Goal: Task Accomplishment & Management: Manage account settings

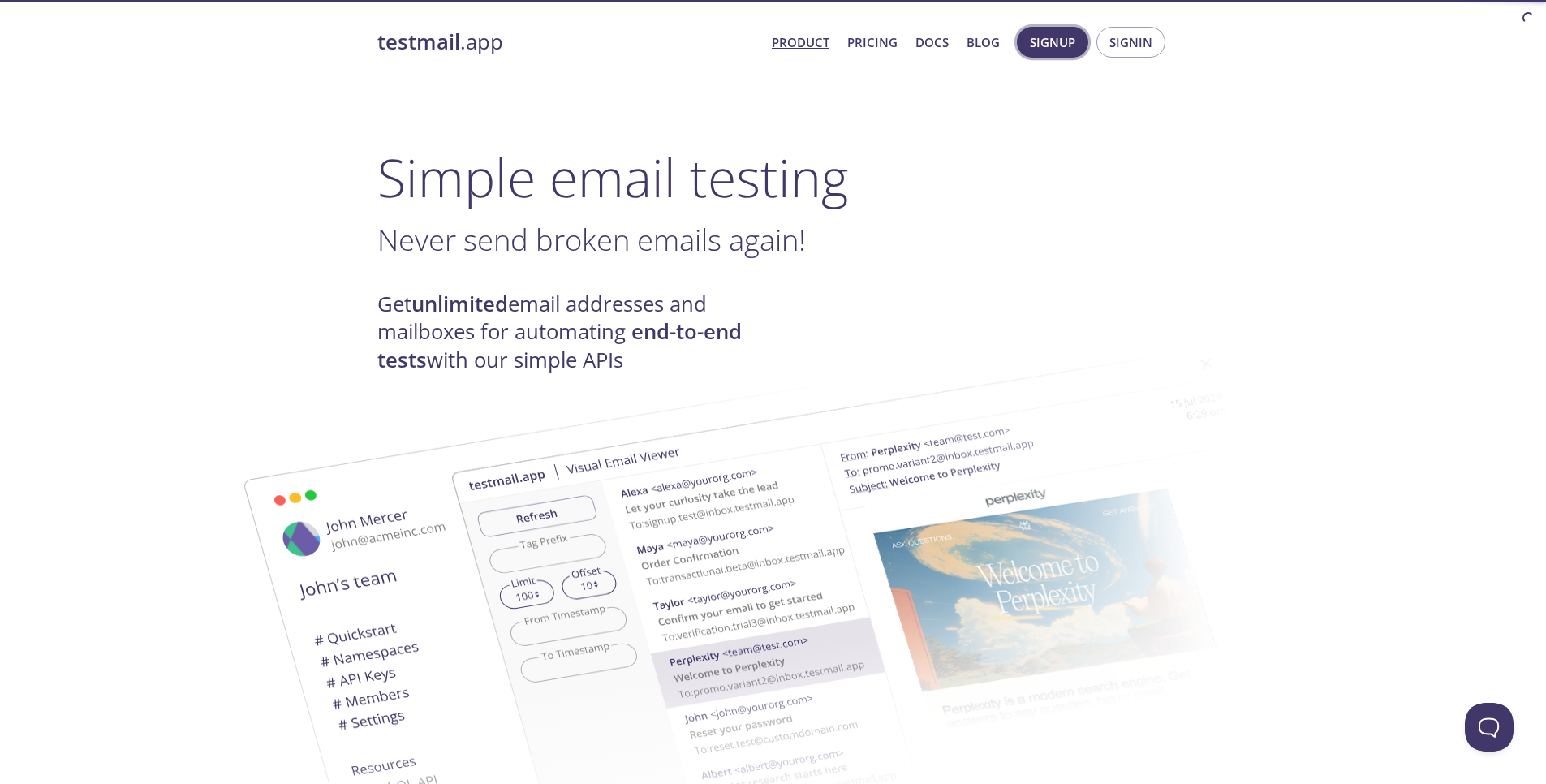
click at [1046, 54] on button "Signup" at bounding box center [1052, 43] width 71 height 31
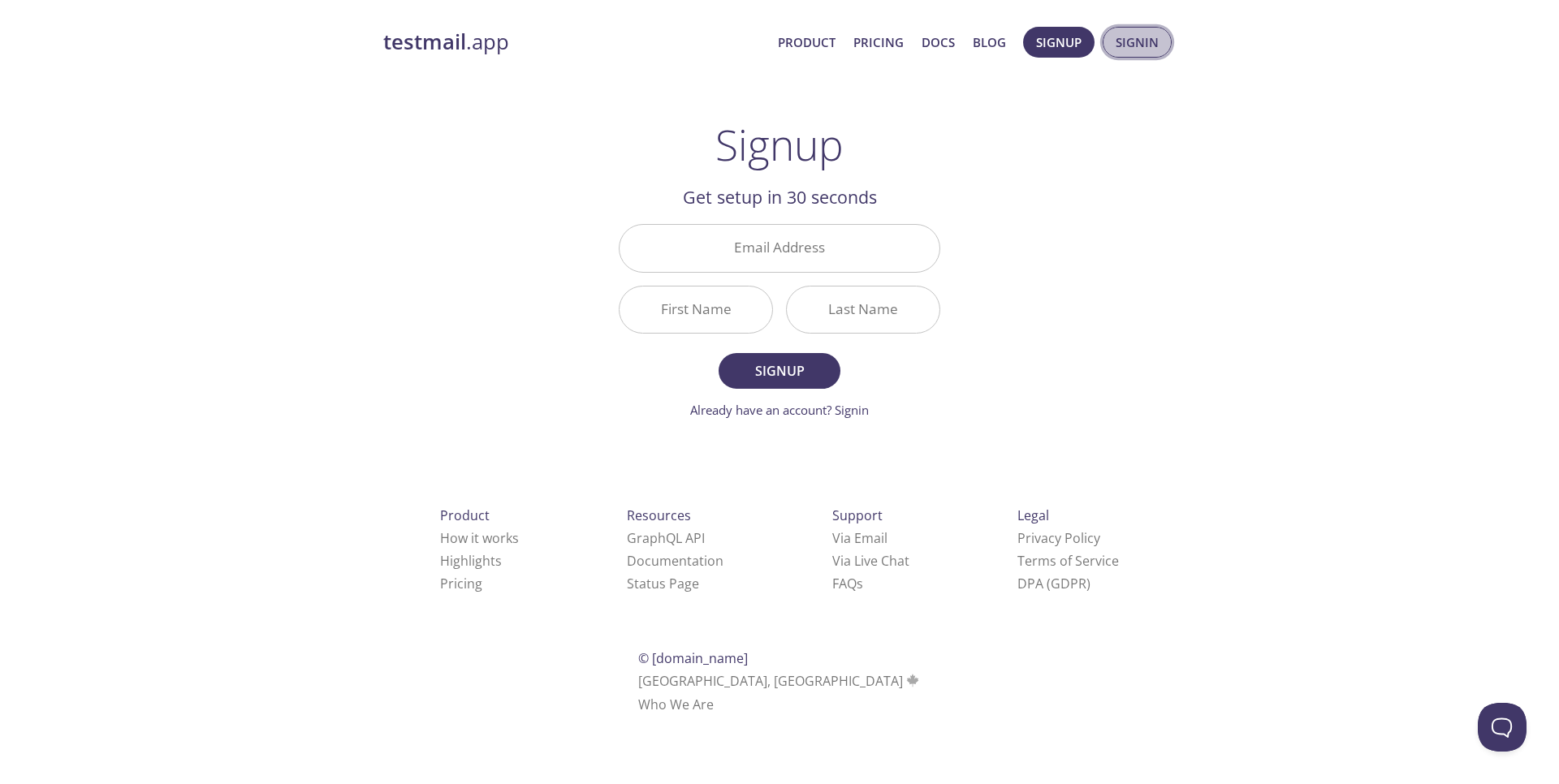
click at [1117, 50] on span "Signin" at bounding box center [1137, 43] width 43 height 21
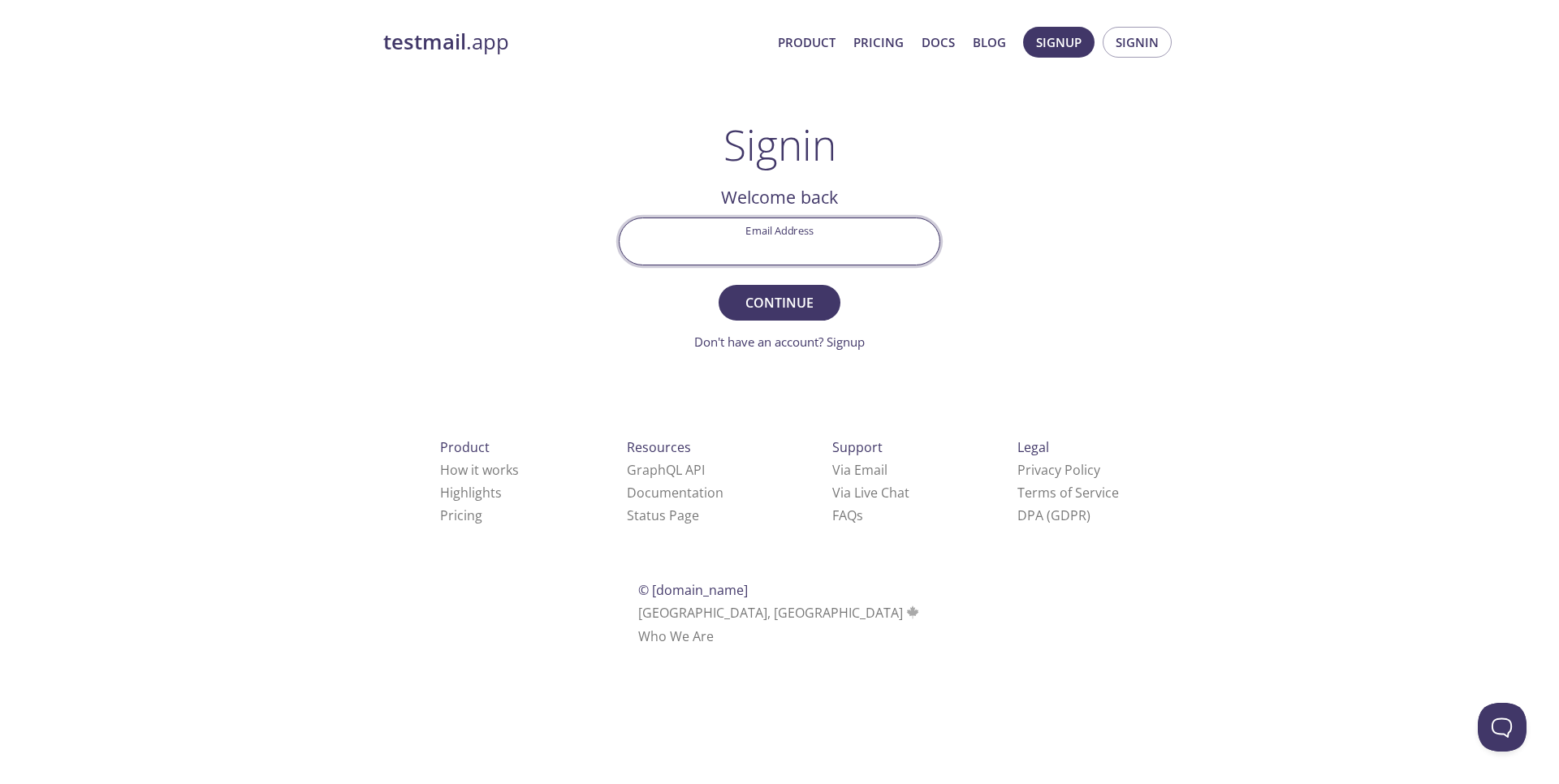
click at [797, 239] on input "Email Address" at bounding box center [780, 241] width 320 height 47
click at [793, 250] on input "[DOMAIN_NAME]" at bounding box center [780, 241] width 320 height 47
click at [799, 250] on input "[DOMAIN_NAME]" at bounding box center [780, 241] width 320 height 47
type input "[EMAIL_ADDRESS][DOMAIN_NAME]"
click at [793, 311] on span "Continue" at bounding box center [779, 302] width 86 height 23
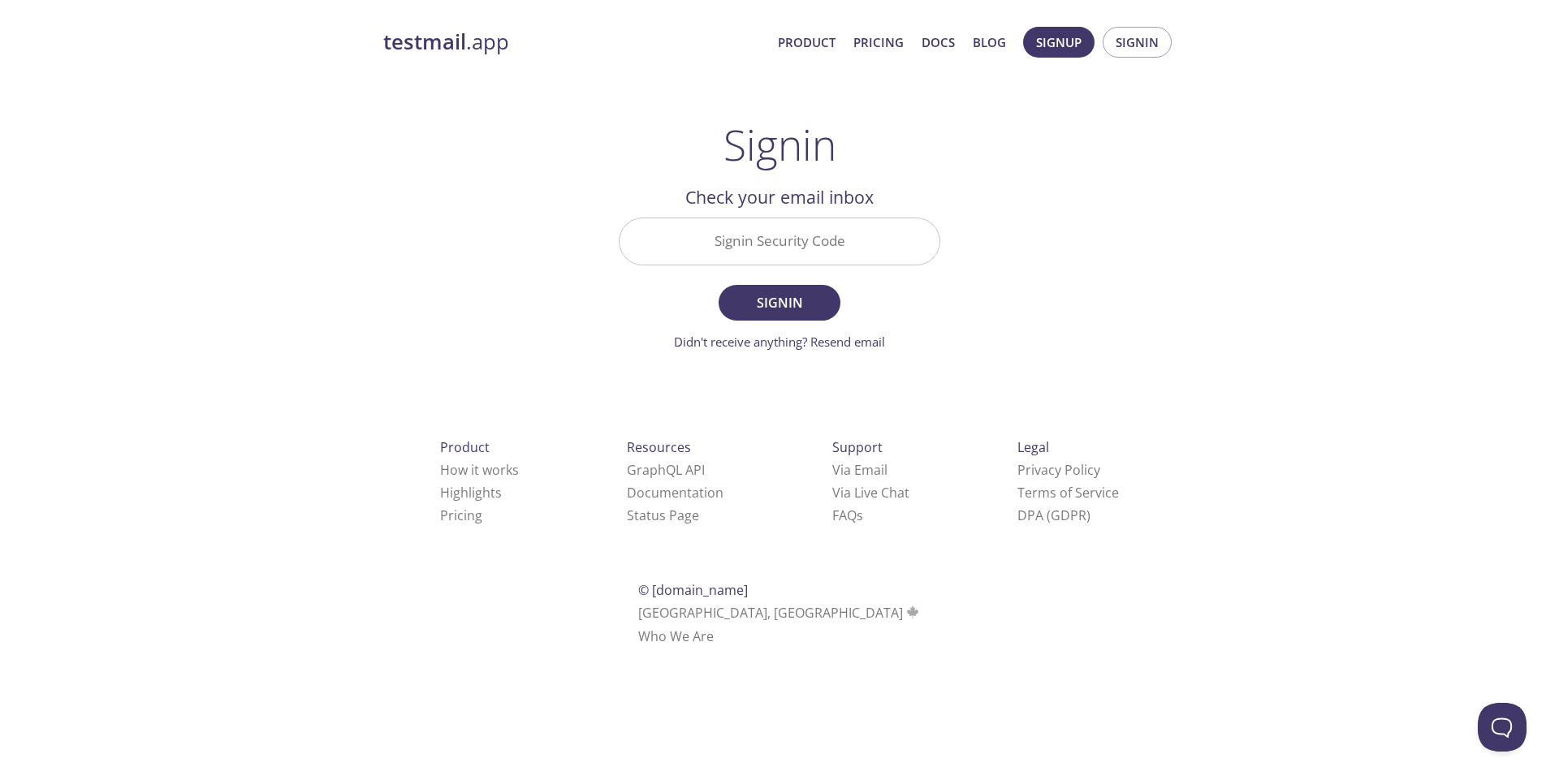
click at [787, 263] on input "Signin Security Code" at bounding box center [780, 241] width 320 height 47
click at [803, 225] on input "Signin Security Code" at bounding box center [780, 241] width 320 height 47
paste input "HMYVT2A"
type input "HMYVT2A"
click at [802, 309] on span "Signin" at bounding box center [779, 302] width 86 height 23
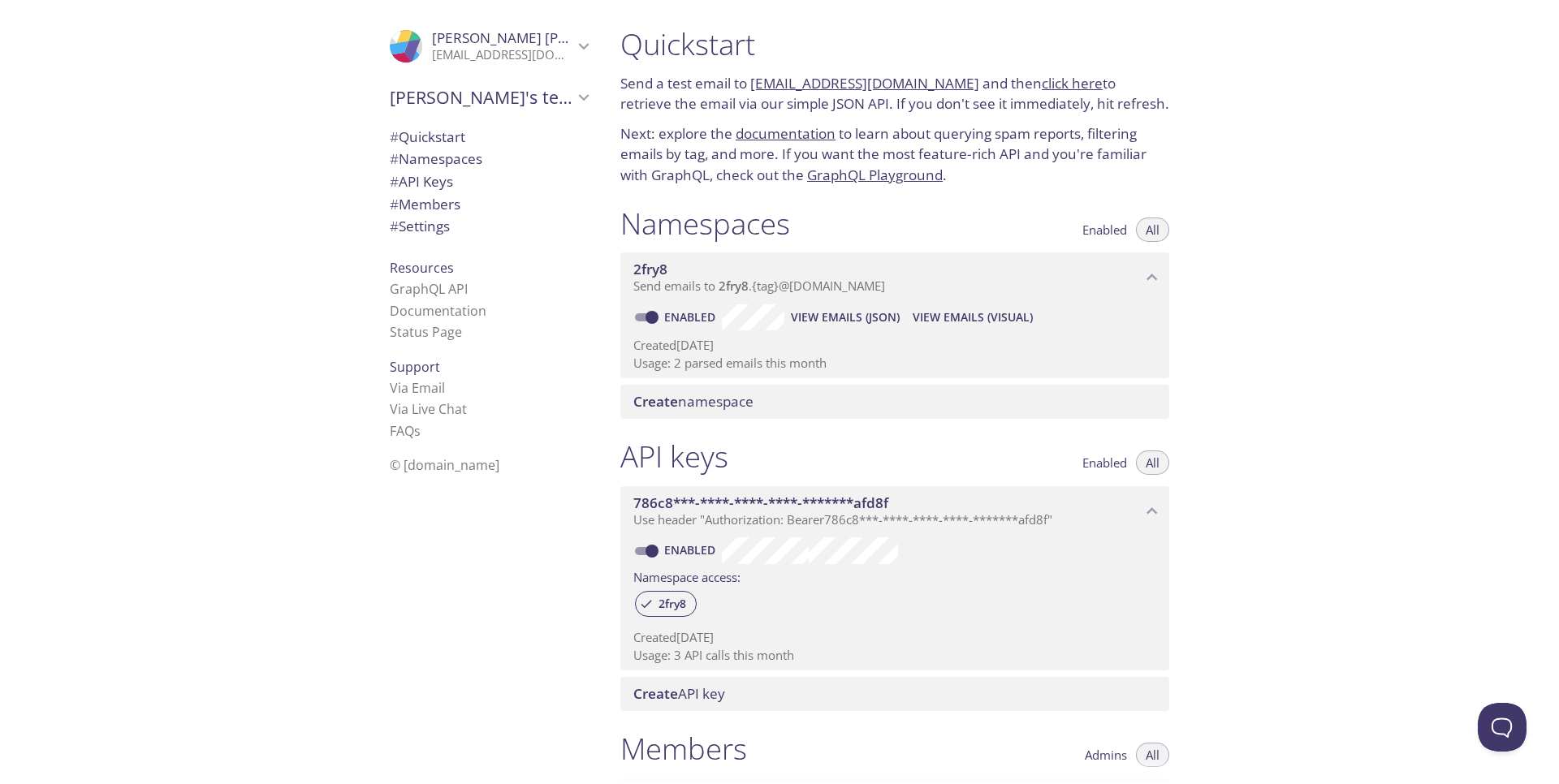
click at [577, 248] on div "# Quickstart # Namespaces # API Keys # Members # Settings" at bounding box center [489, 186] width 224 height 129
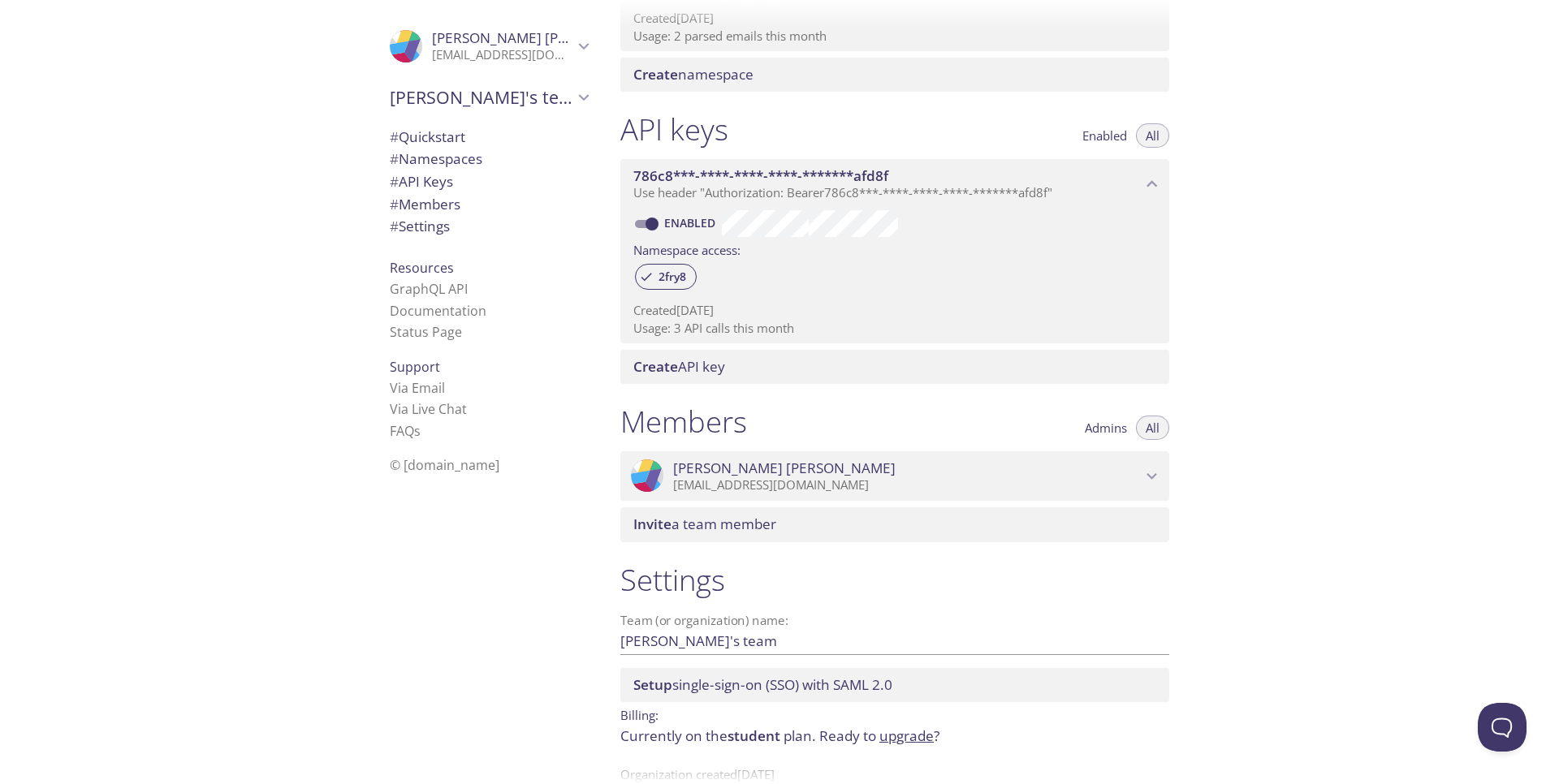
scroll to position [370, 0]
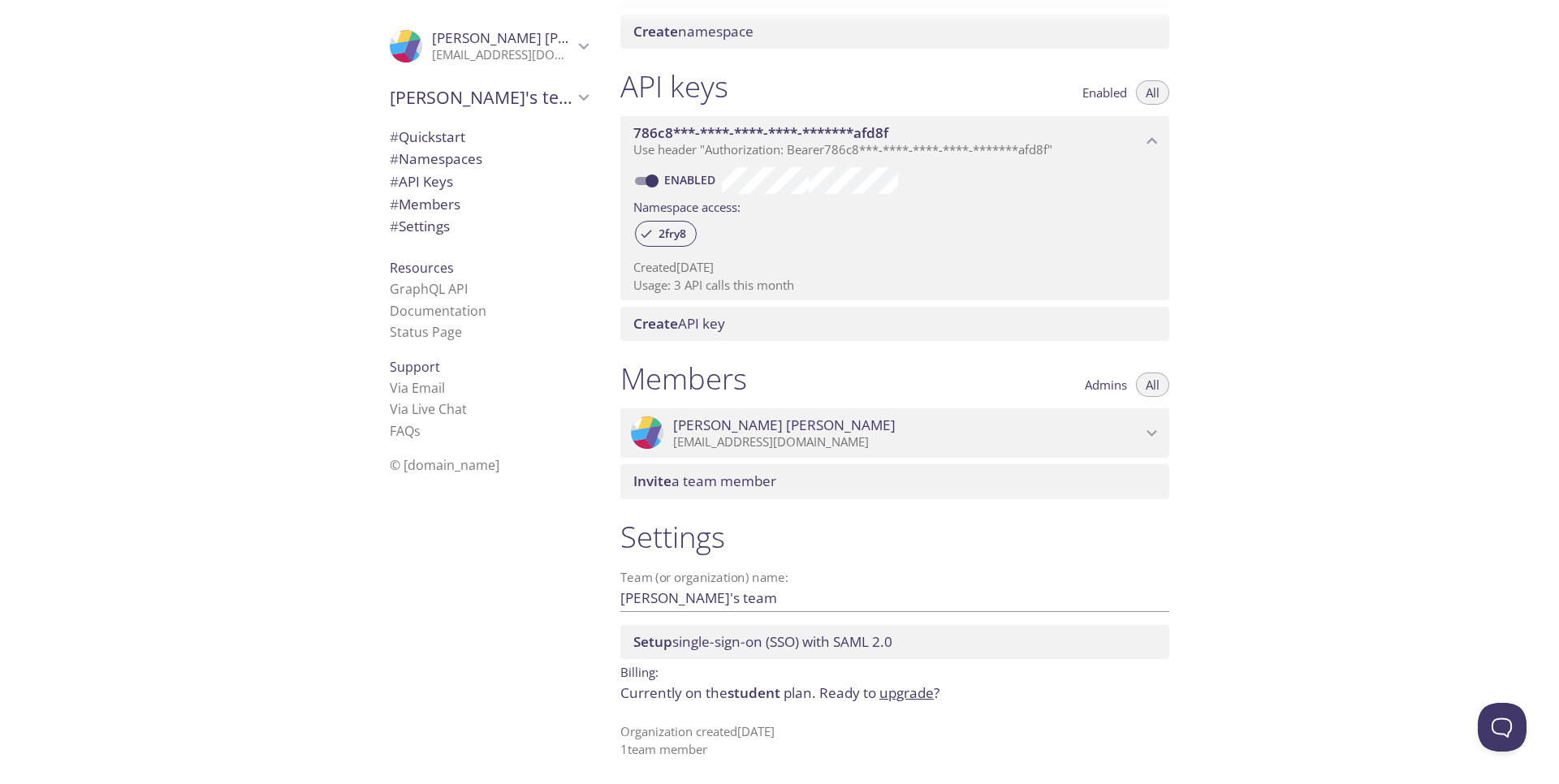
click at [932, 548] on h1 "Settings" at bounding box center [895, 536] width 549 height 37
click at [1147, 135] on icon "786c8***-****-****-****-*******afd8f API key" at bounding box center [1152, 141] width 21 height 21
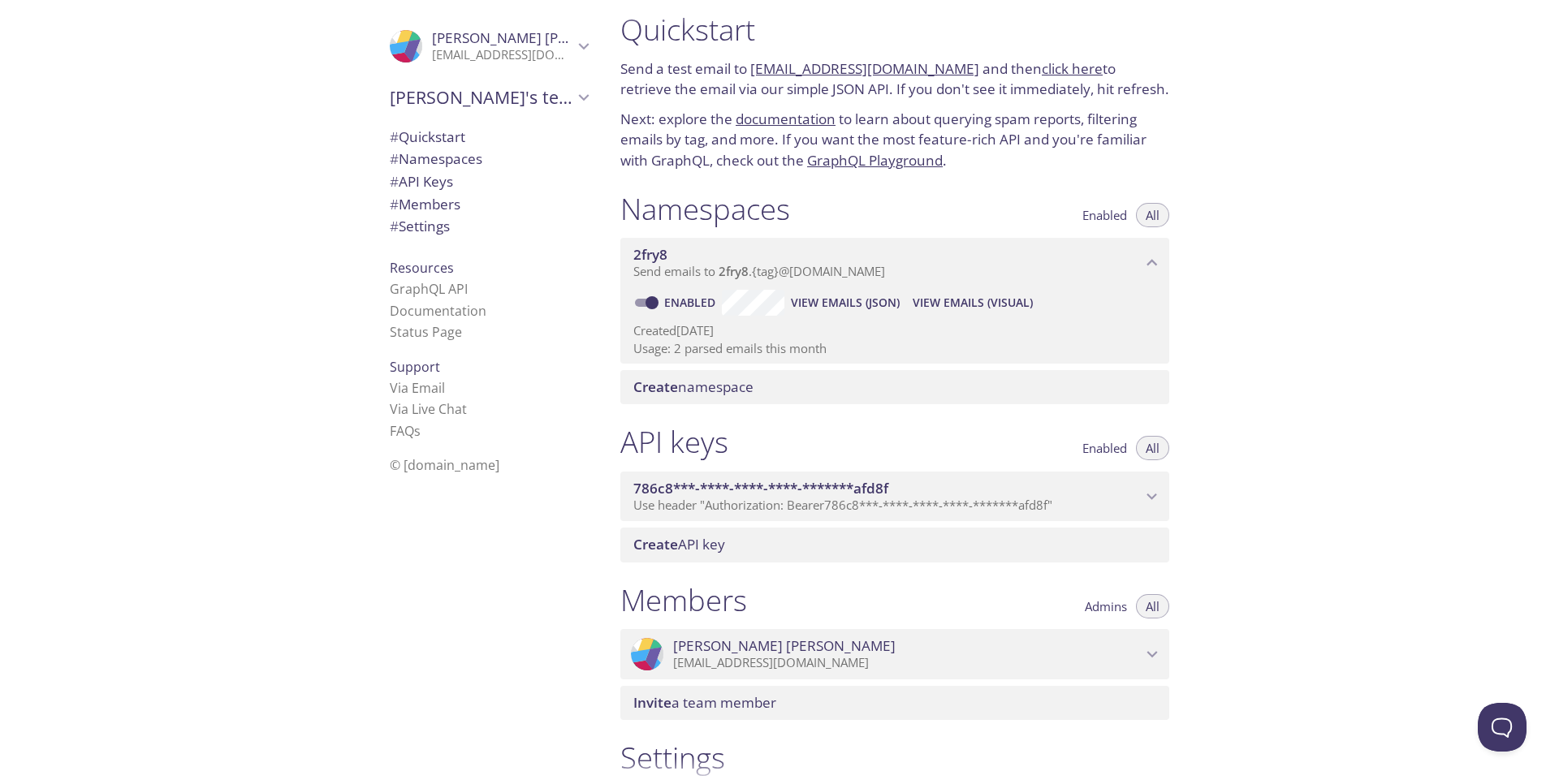
scroll to position [0, 0]
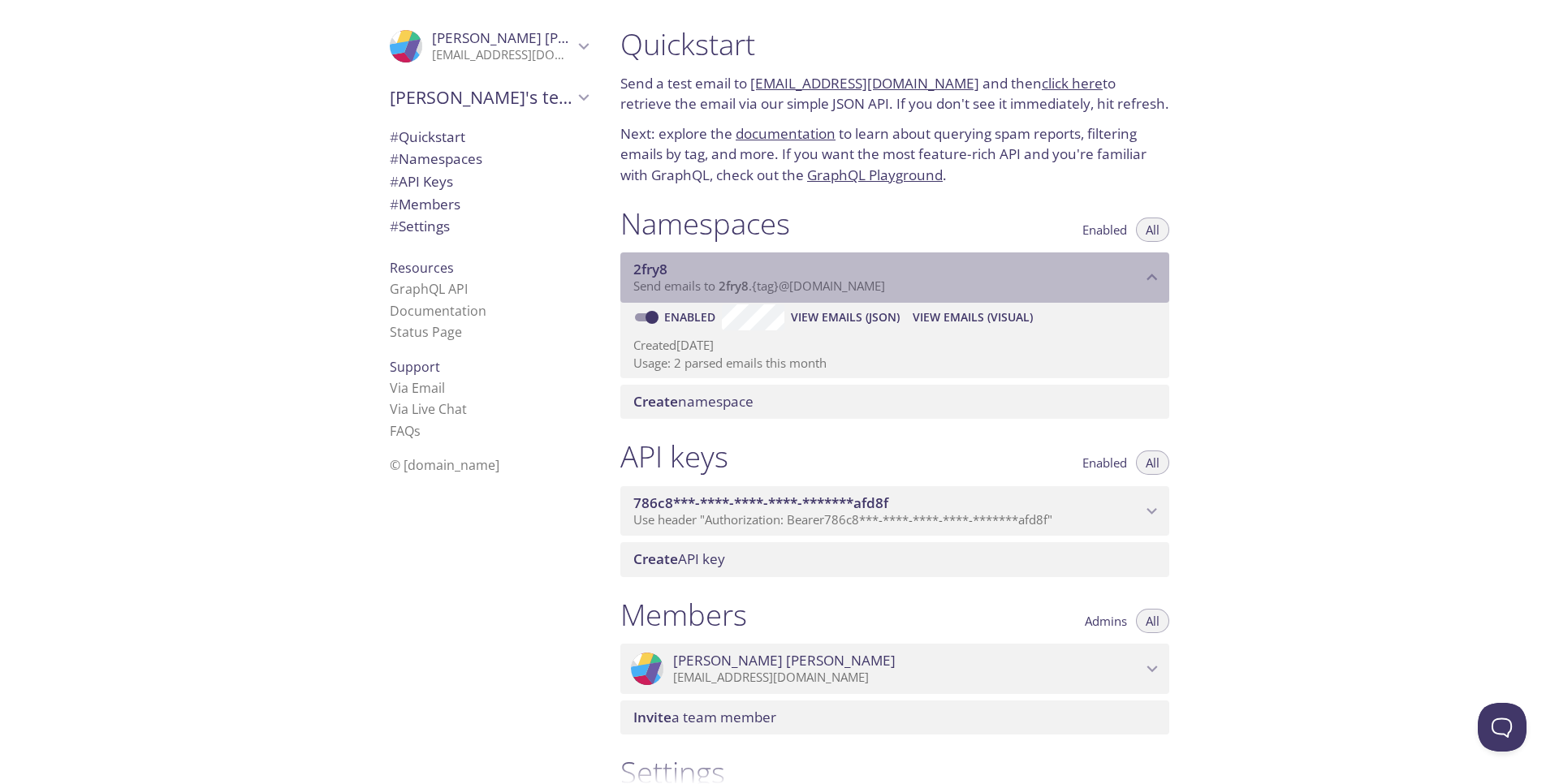
click at [1149, 267] on icon "2fry8 namespace" at bounding box center [1152, 278] width 21 height 21
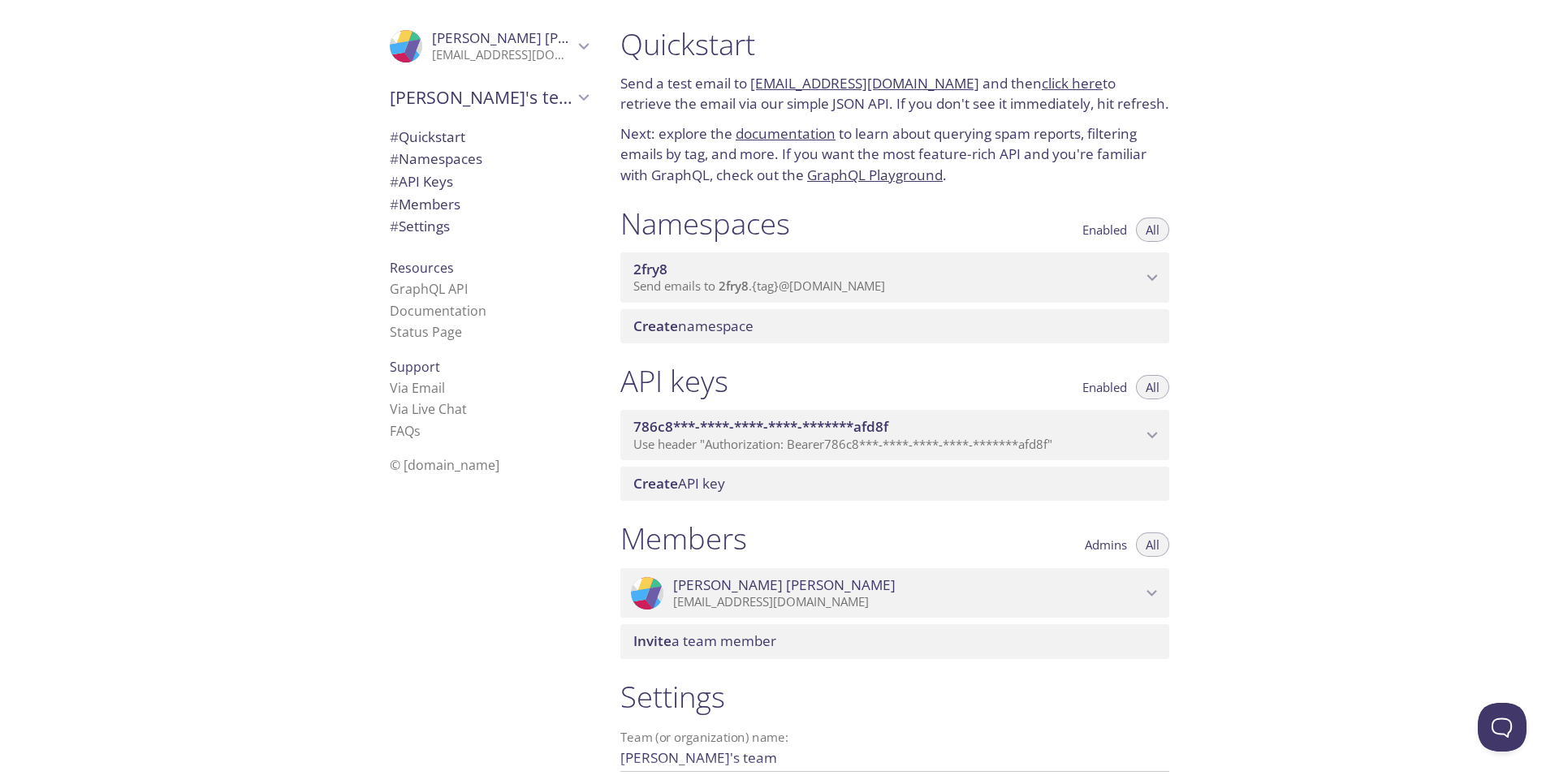
click at [573, 98] on icon "Emanuel's team" at bounding box center [584, 97] width 21 height 21
click at [428, 215] on span "# API Keys" at bounding box center [421, 220] width 63 height 19
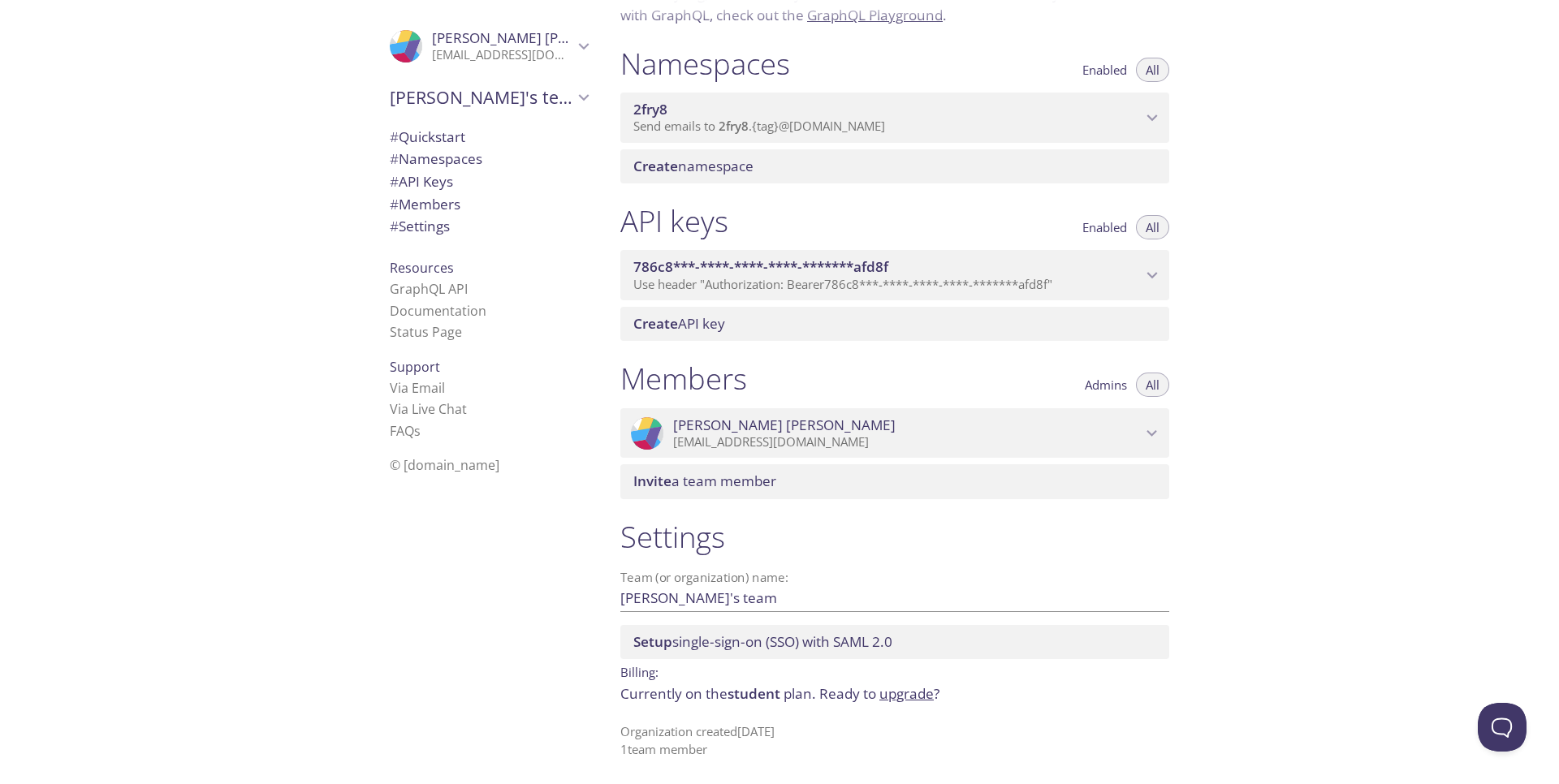
click at [419, 135] on span "# Quickstart" at bounding box center [428, 137] width 75 height 19
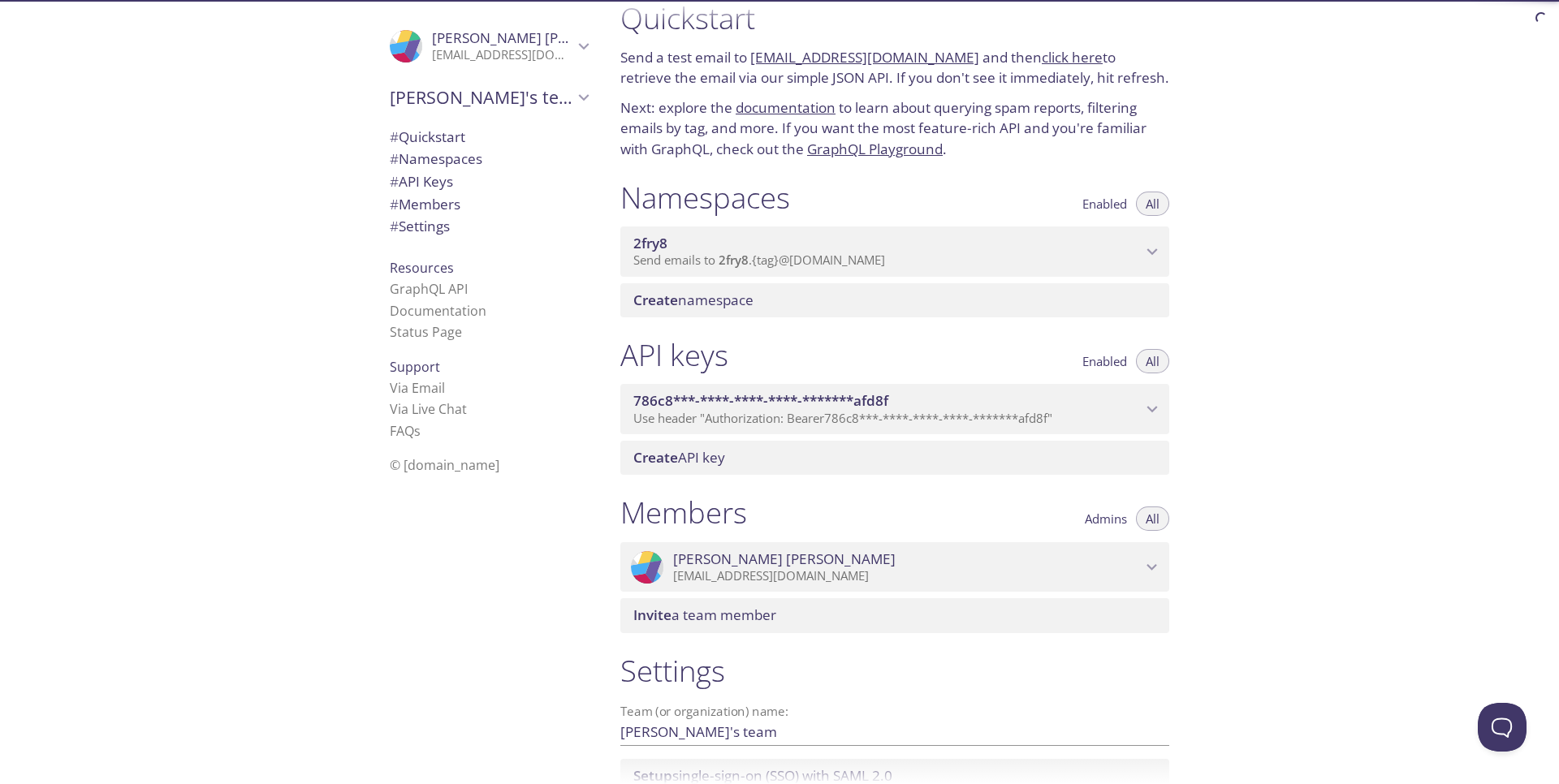
click at [463, 81] on div "[PERSON_NAME]'s team" at bounding box center [489, 97] width 224 height 43
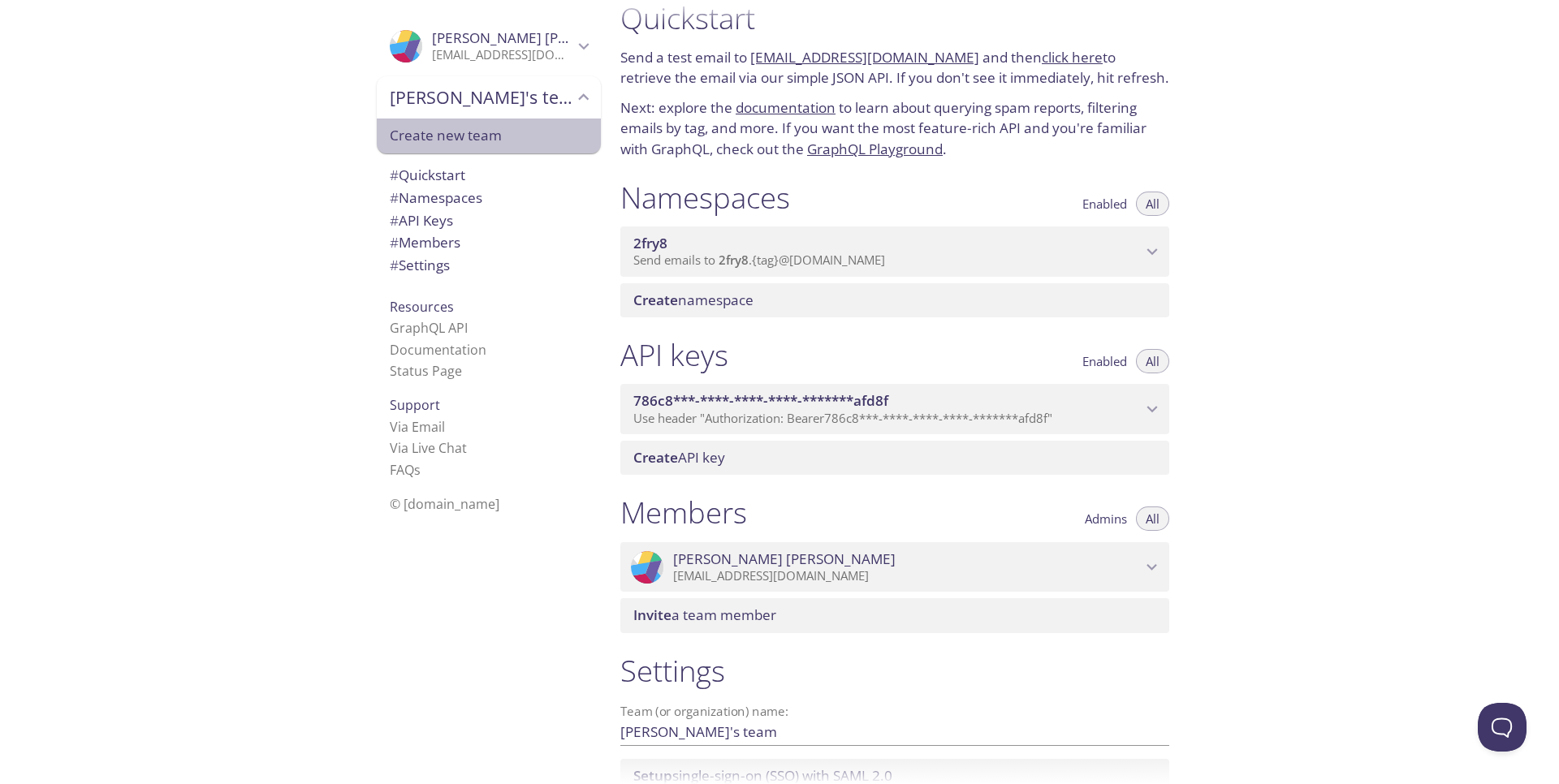
click at [454, 137] on span "Create new team" at bounding box center [489, 136] width 198 height 21
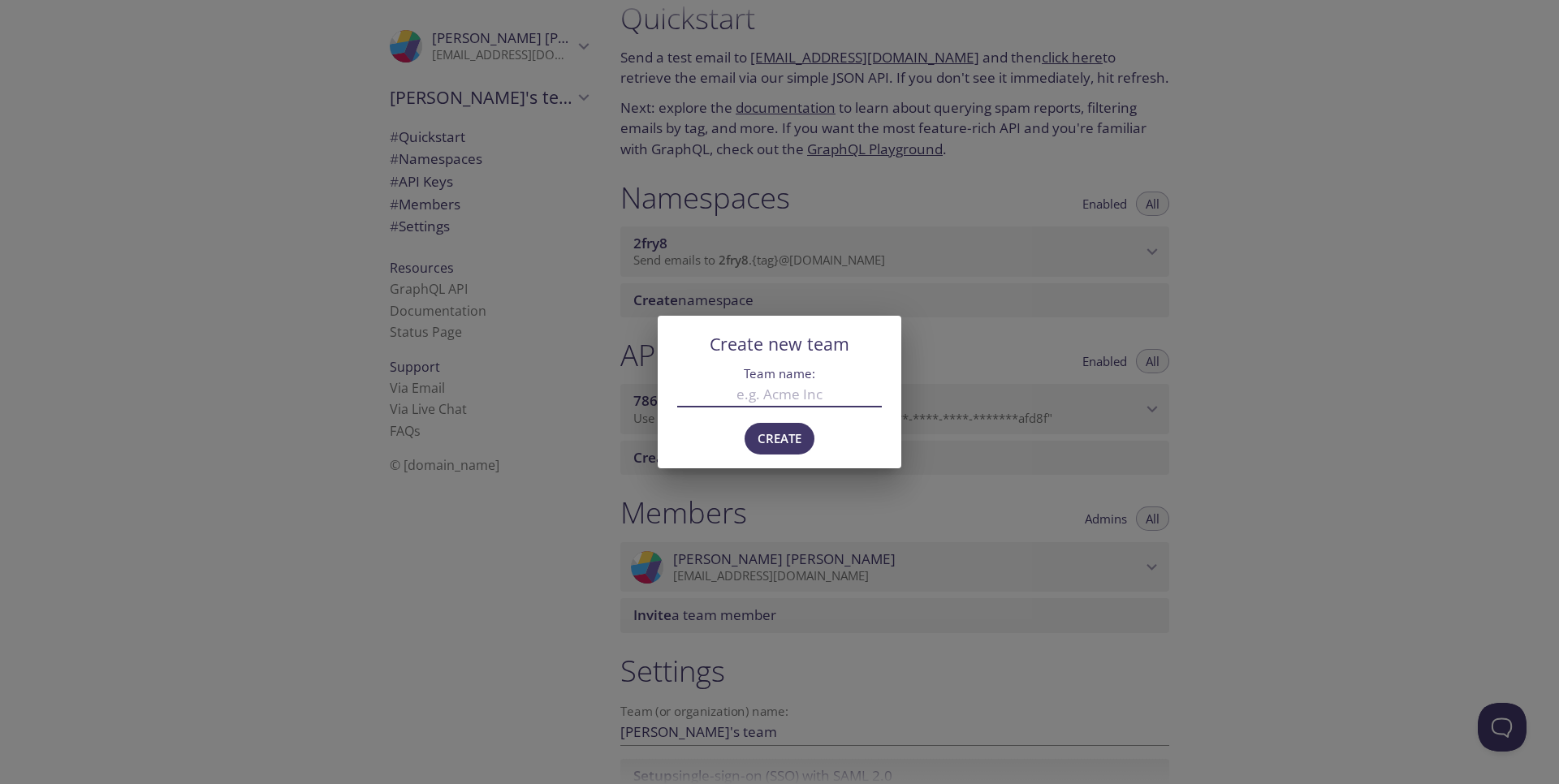
click at [771, 396] on input "Team name:" at bounding box center [780, 394] width 204 height 27
type input "smartqout"
click at [776, 436] on span "Create" at bounding box center [780, 438] width 44 height 21
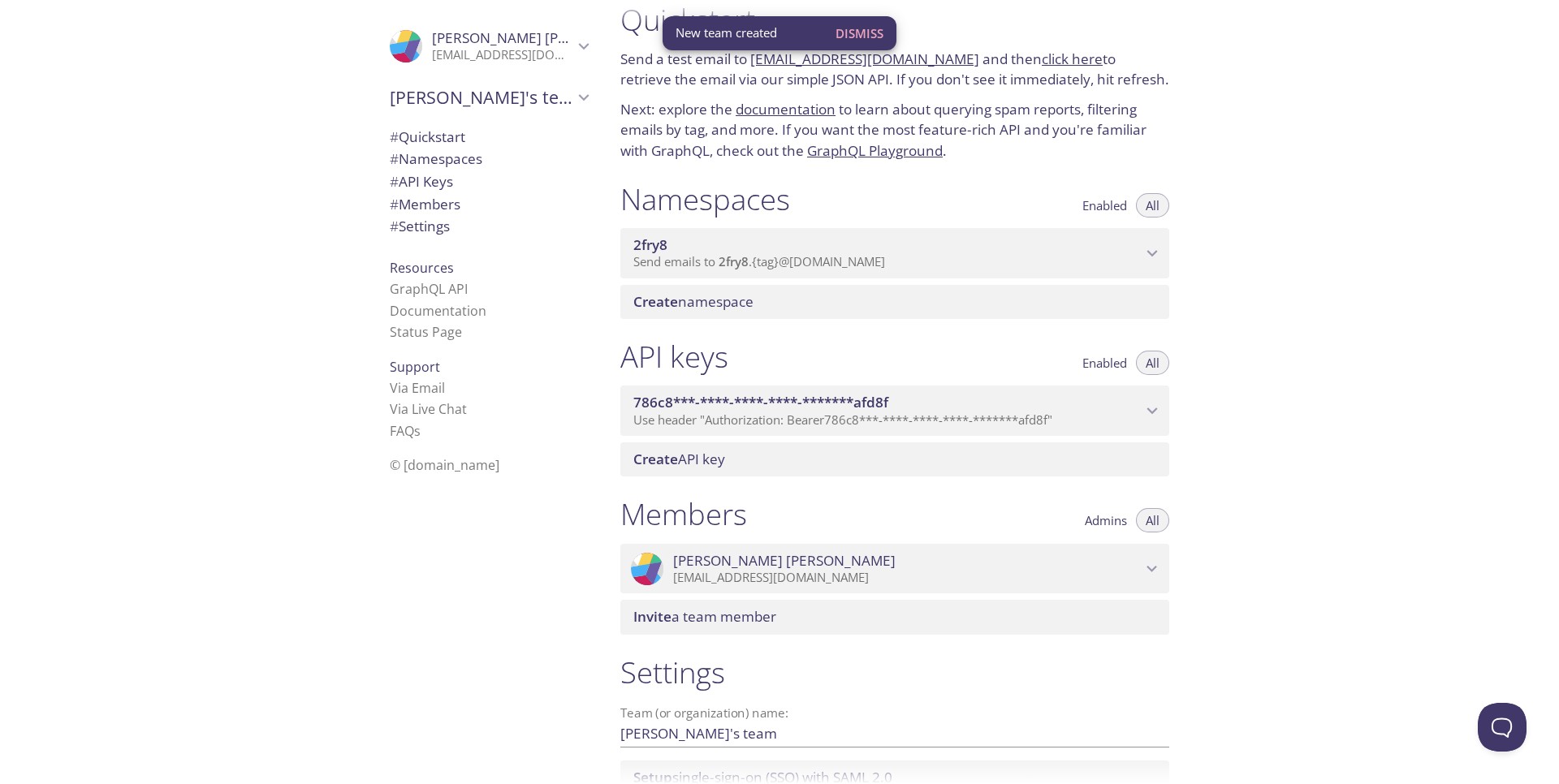
scroll to position [0, 0]
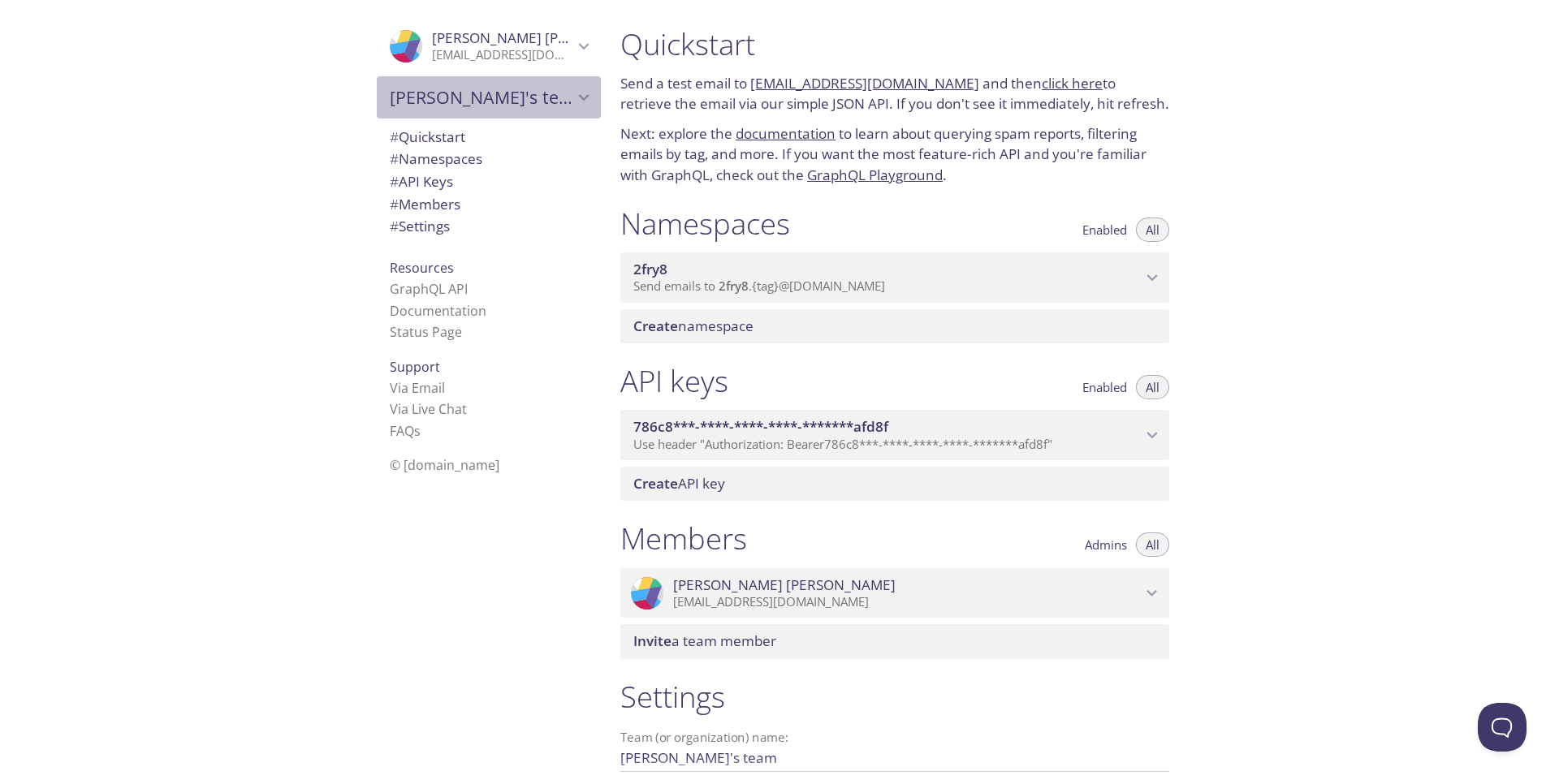
click at [512, 101] on span "[PERSON_NAME]'s team" at bounding box center [482, 97] width 183 height 23
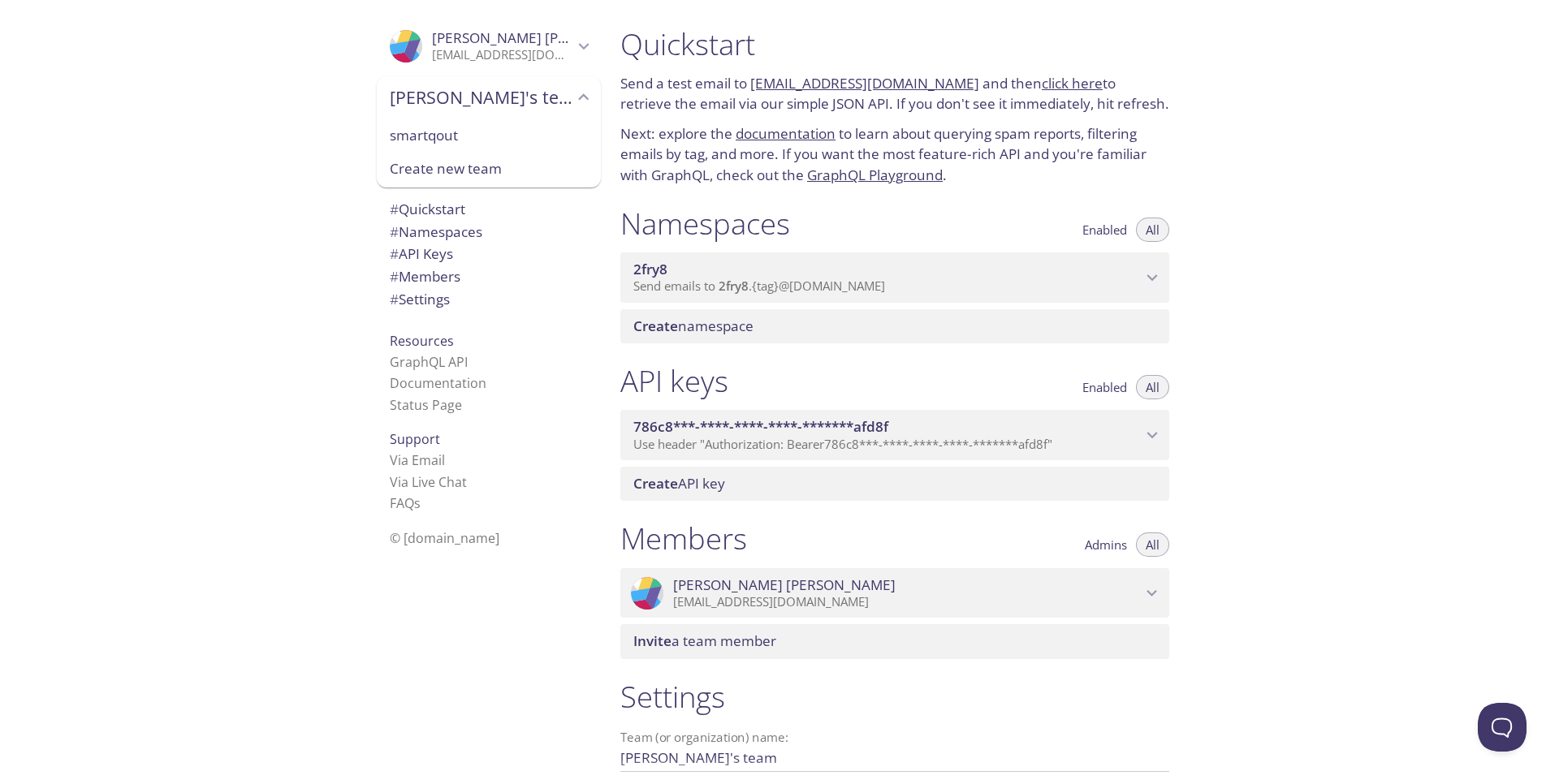
click at [484, 141] on span "smartqout" at bounding box center [489, 136] width 198 height 21
type input "smartqout"
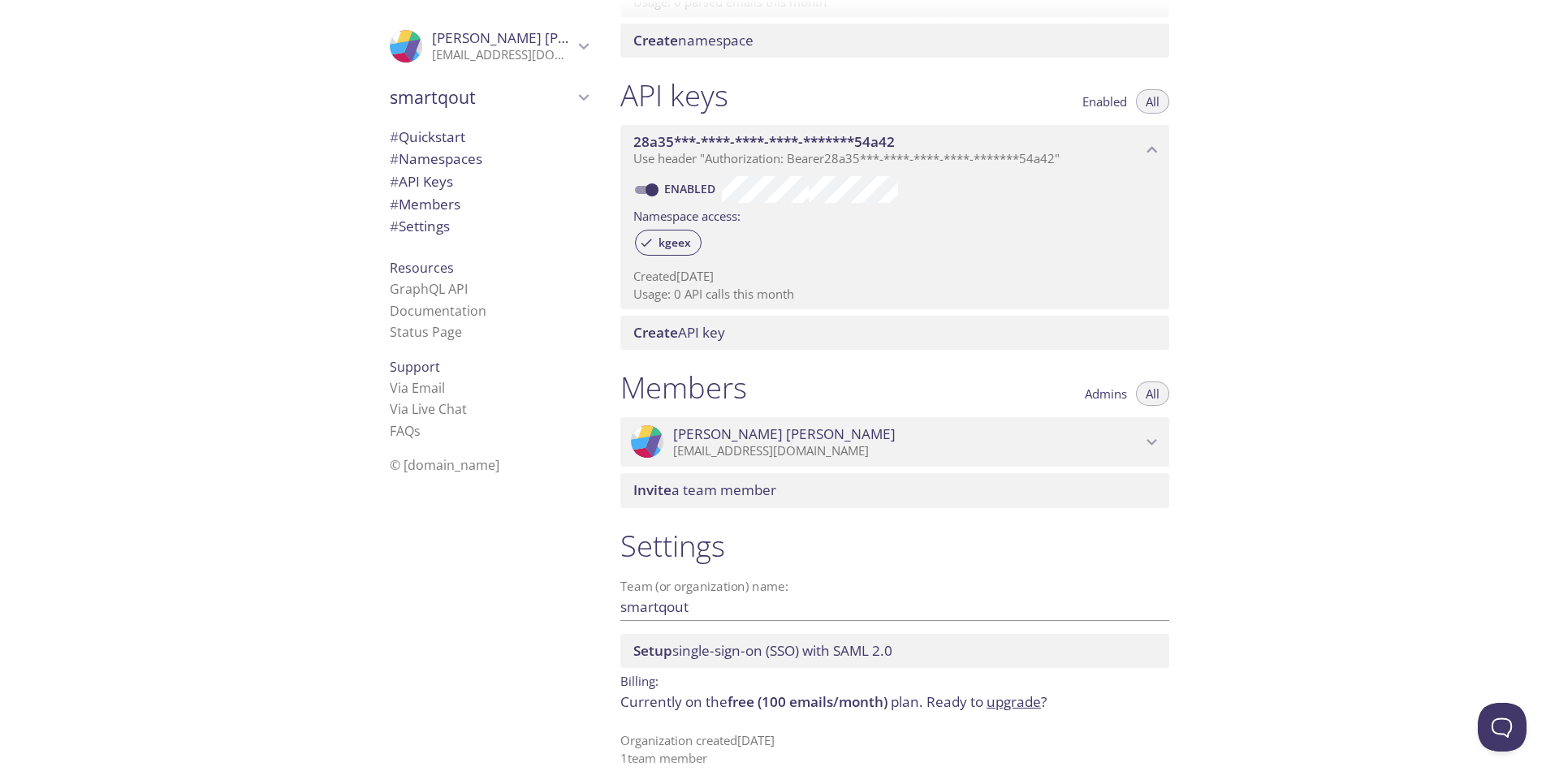
scroll to position [370, 0]
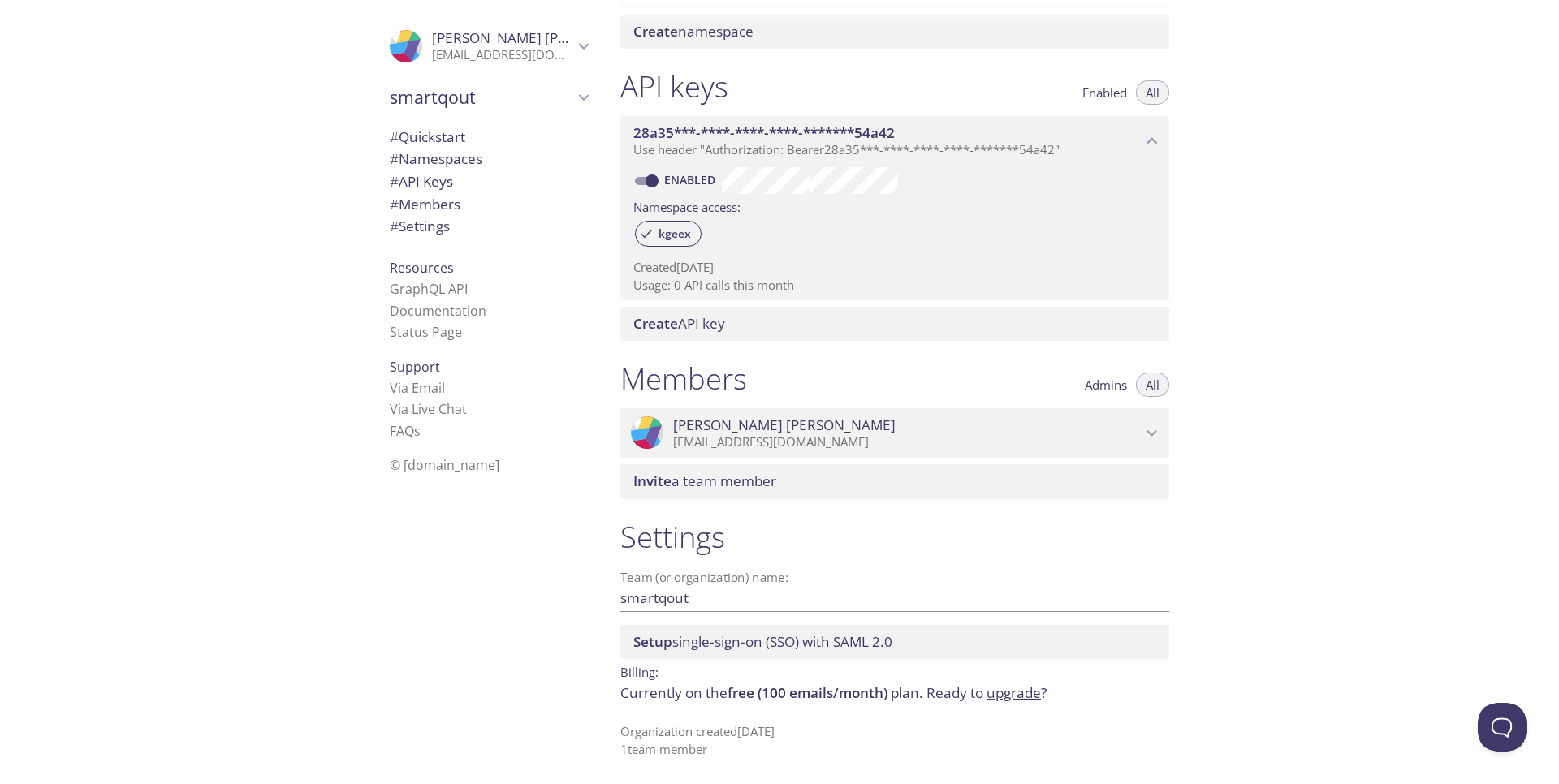
click at [776, 482] on span "Invite a team member" at bounding box center [704, 481] width 143 height 19
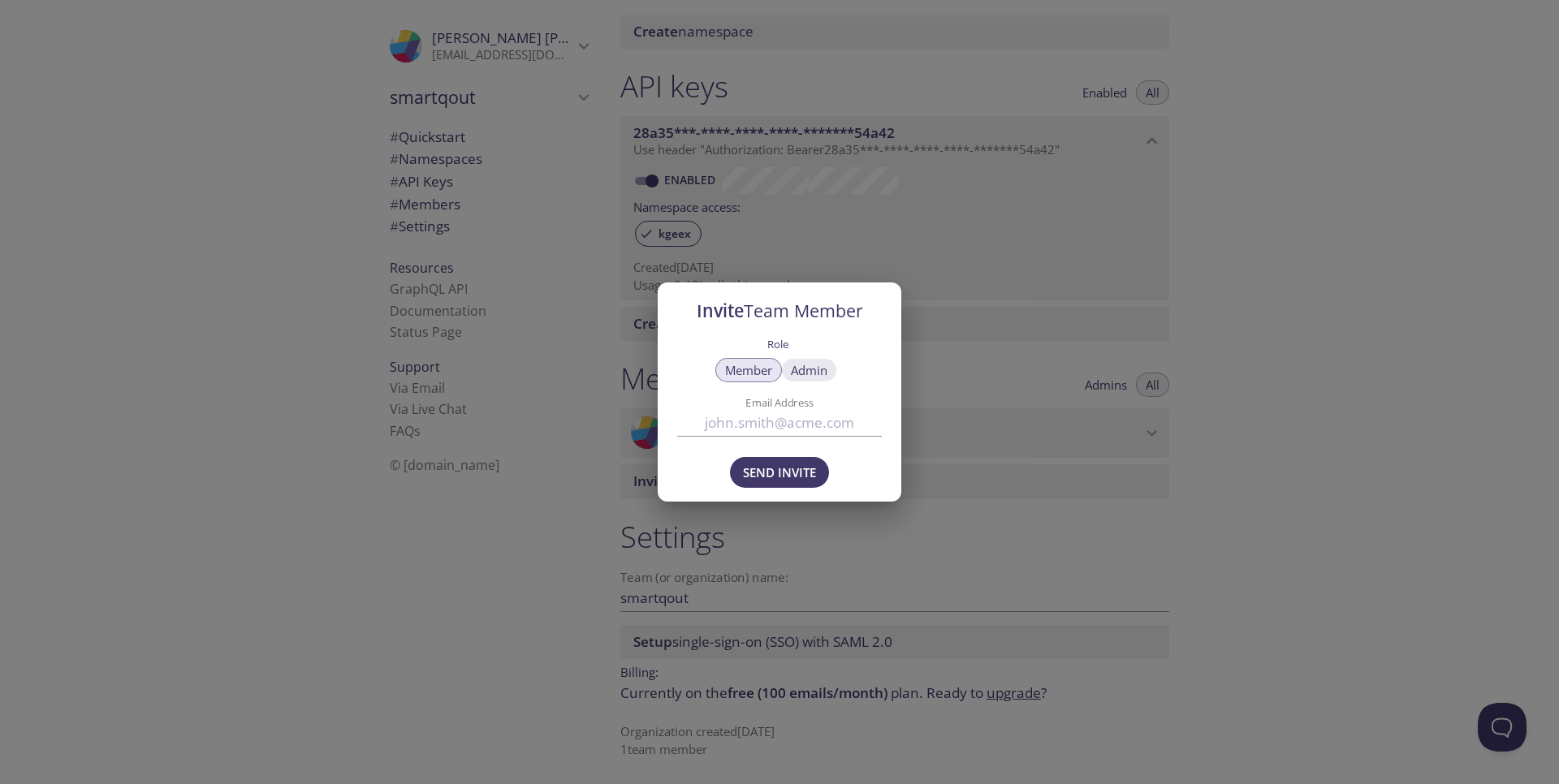
click at [806, 370] on span "Admin" at bounding box center [809, 370] width 37 height 0
click at [766, 370] on span "Member" at bounding box center [749, 370] width 47 height 0
click at [773, 422] on input "Email Address" at bounding box center [780, 422] width 204 height 27
click at [611, 353] on div "Invite Team Member Role Member Admin Email Address Send Invite" at bounding box center [780, 392] width 1559 height 784
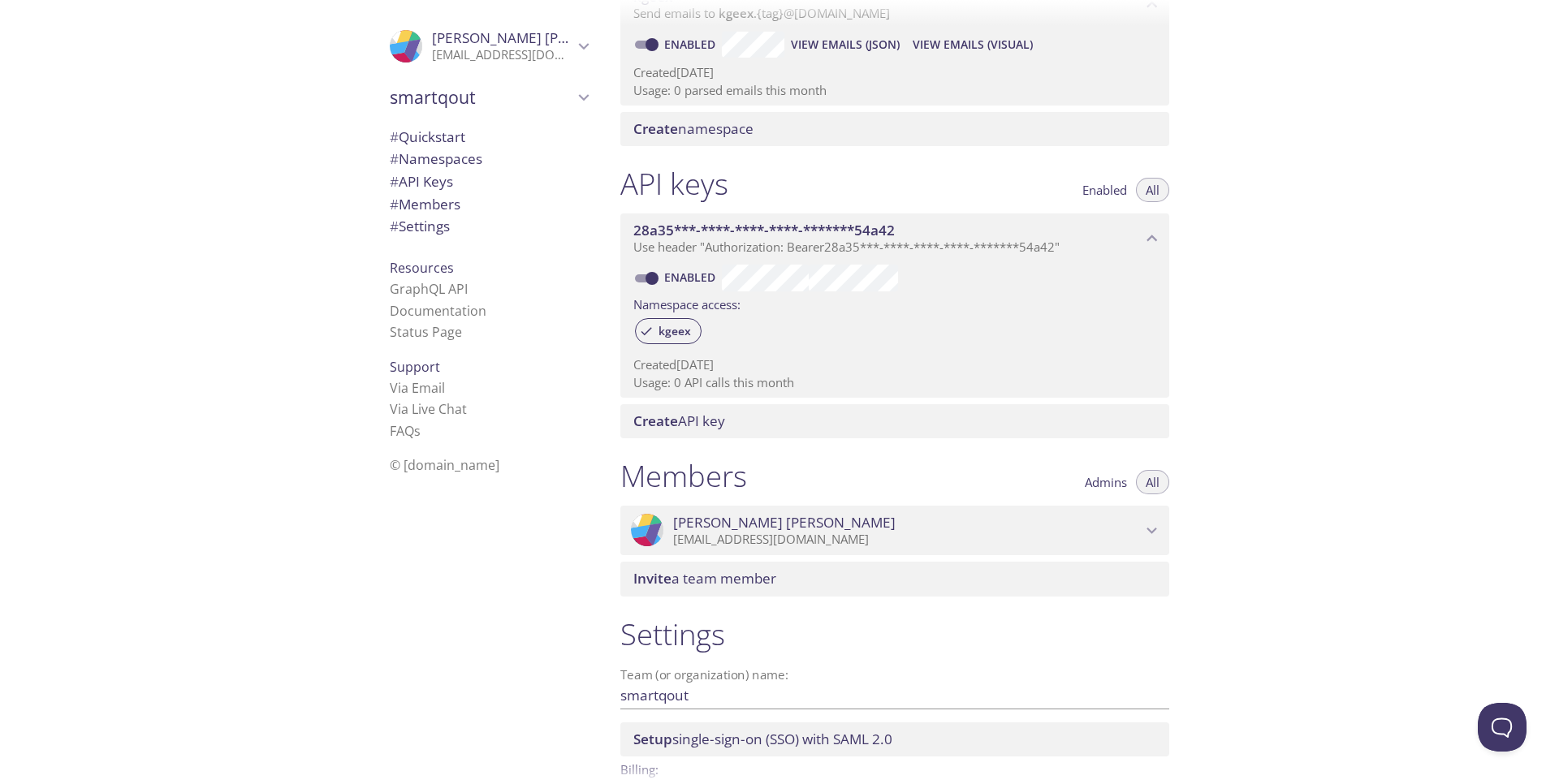
scroll to position [175, 0]
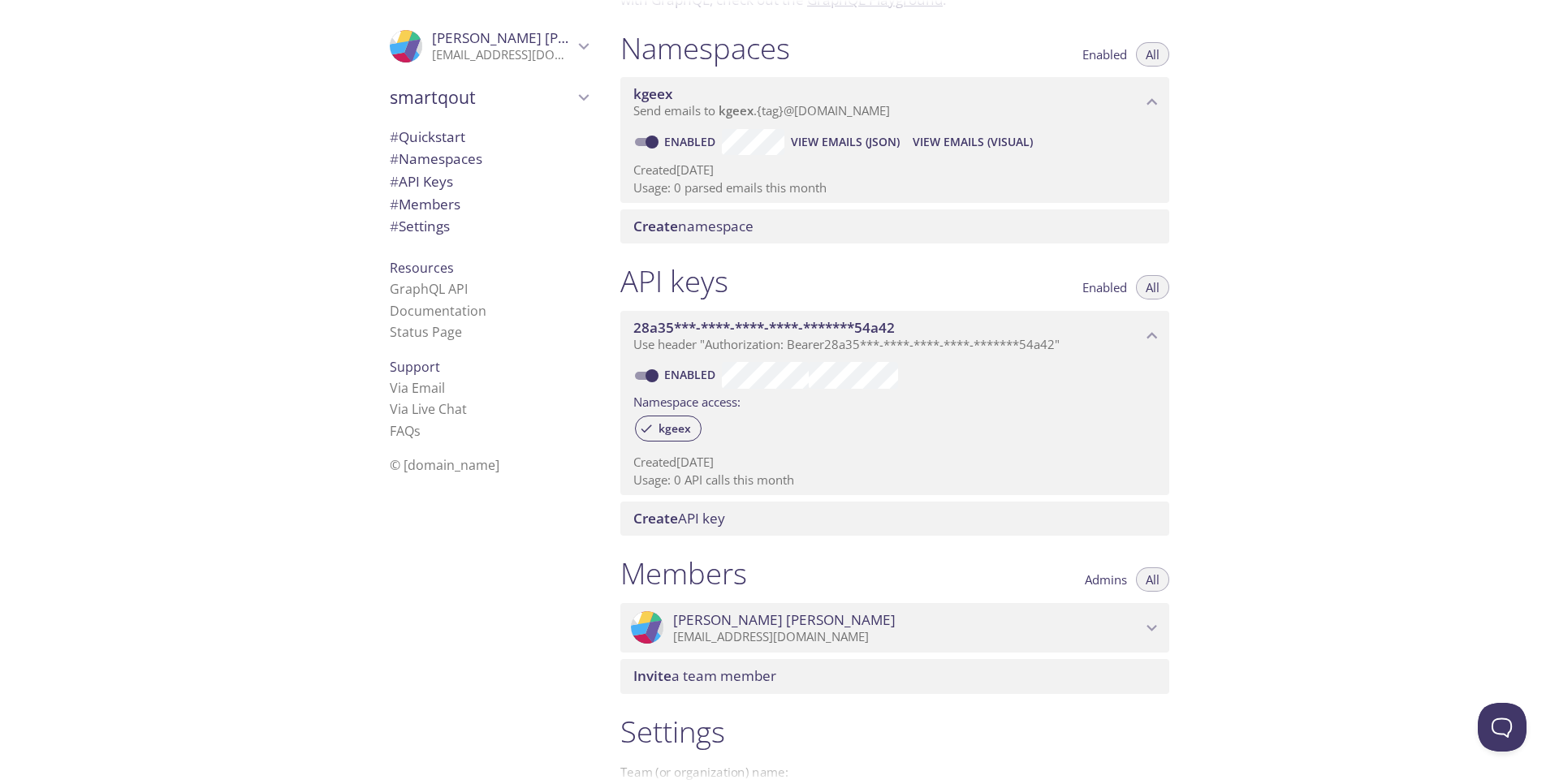
click at [697, 482] on p "Usage: 0 API calls this month" at bounding box center [894, 480] width 523 height 17
click at [681, 521] on span "Create API key" at bounding box center [679, 518] width 92 height 19
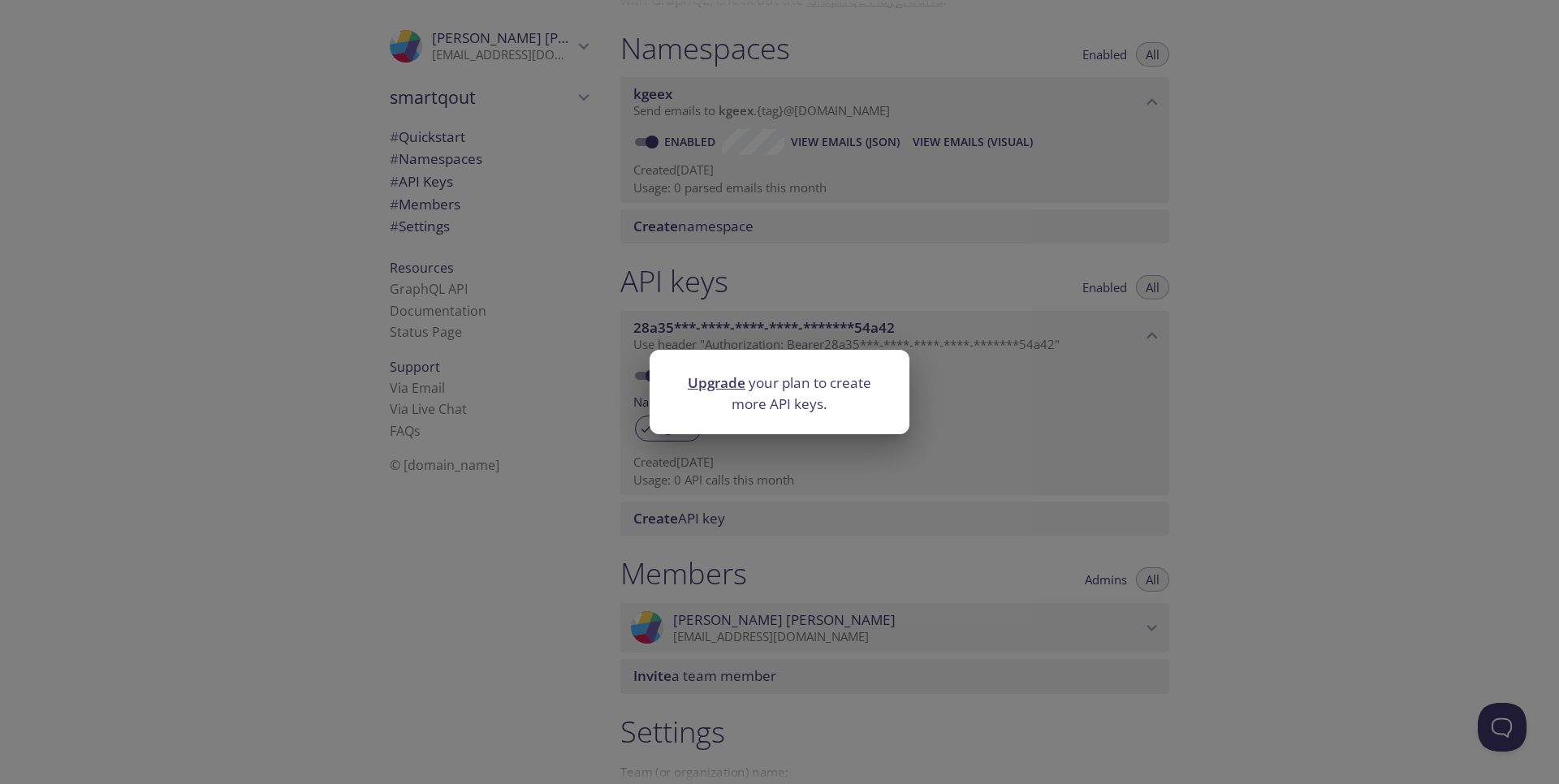
click at [748, 401] on p "Upgrade your plan to create more API keys." at bounding box center [780, 393] width 221 height 42
click at [771, 384] on p "Upgrade your plan to create more API keys." at bounding box center [780, 393] width 221 height 42
drag, startPoint x: 806, startPoint y: 383, endPoint x: 904, endPoint y: 388, distance: 98.1
click at [819, 383] on p "Upgrade your plan to create more API keys." at bounding box center [780, 393] width 221 height 42
click at [983, 394] on div "Upgrade your plan to create more API keys." at bounding box center [780, 392] width 1559 height 784
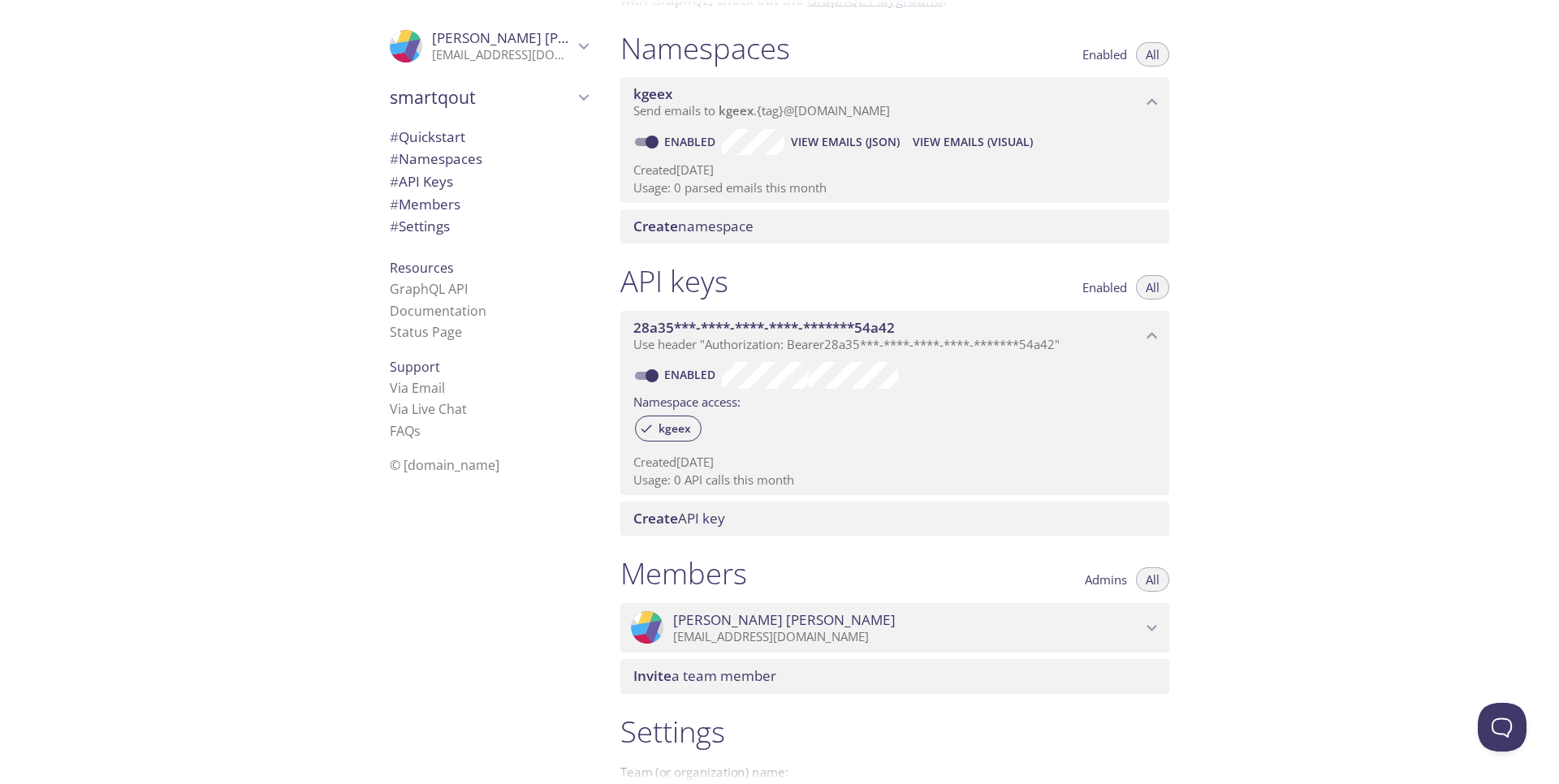
click at [1179, 389] on div "API keys Enabled All 28a35***-****-****-****-*******54a42 Use header "Authoriza…" at bounding box center [895, 399] width 575 height 292
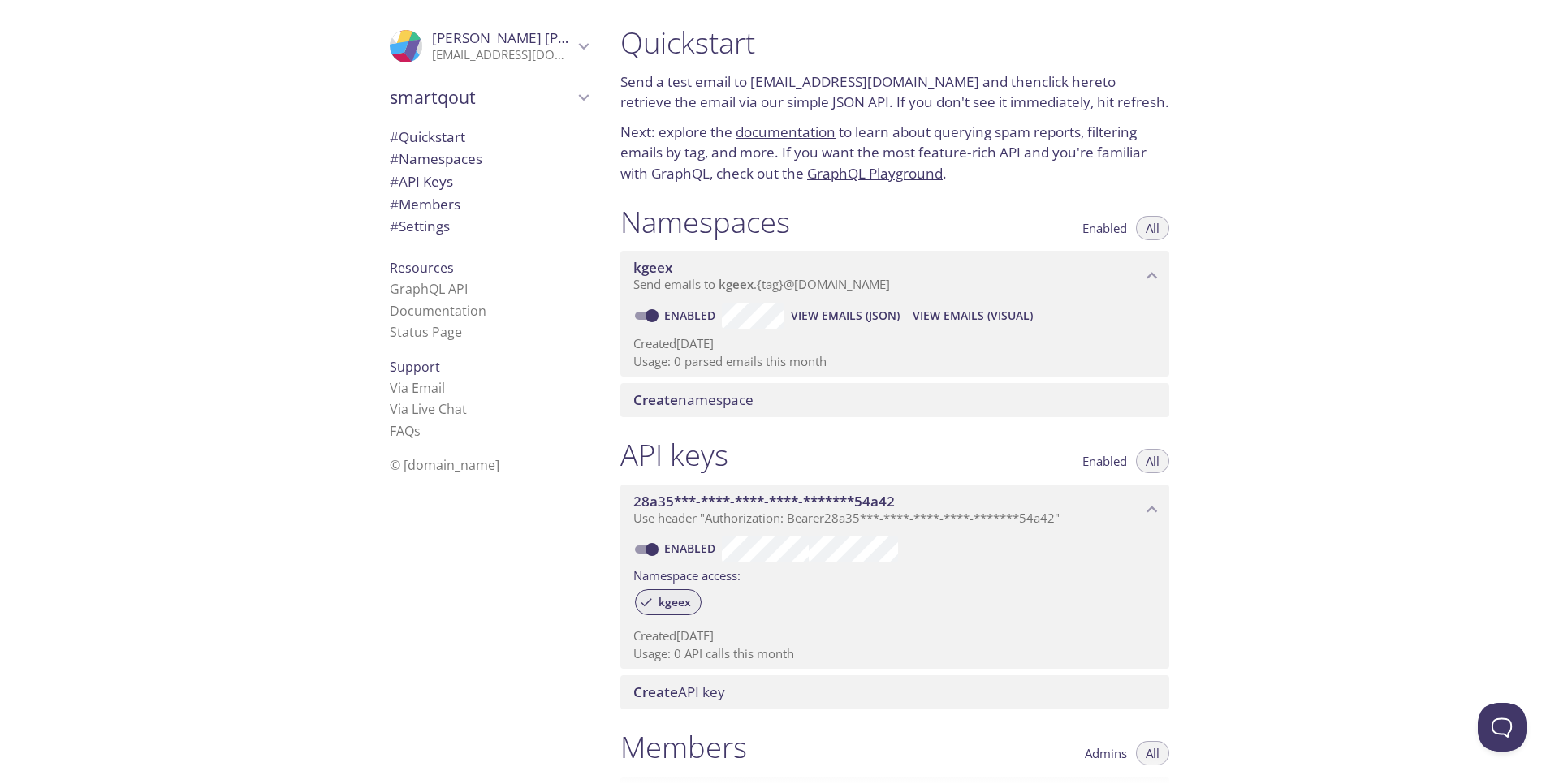
scroll to position [0, 0]
click at [1042, 87] on link "click here" at bounding box center [1072, 83] width 61 height 19
click at [838, 81] on link "[EMAIL_ADDRESS][DOMAIN_NAME]" at bounding box center [865, 83] width 229 height 19
click at [850, 80] on link "[EMAIL_ADDRESS][DOMAIN_NAME]" at bounding box center [865, 83] width 229 height 19
click at [813, 140] on link "documentation" at bounding box center [786, 133] width 100 height 19
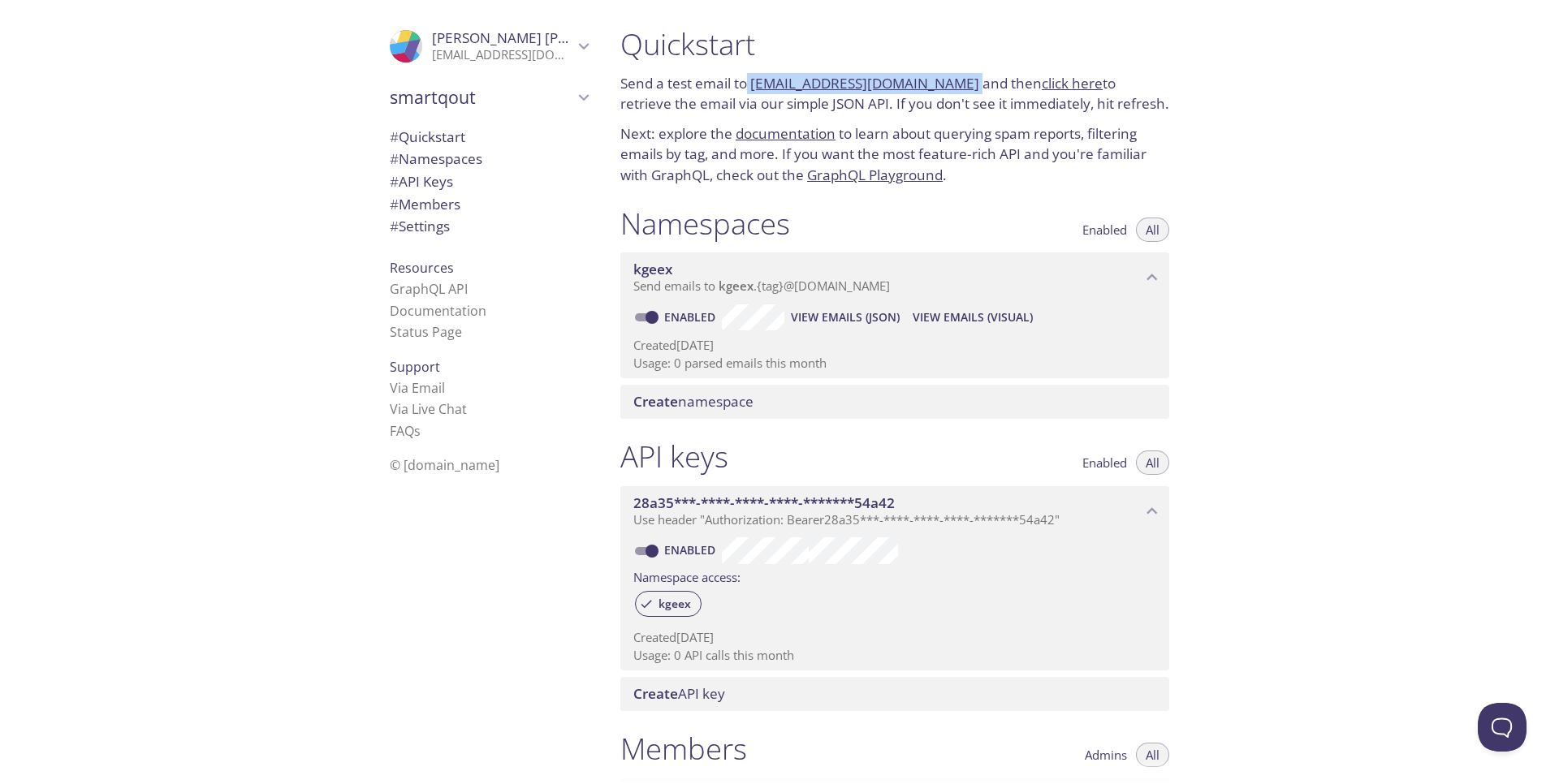
drag, startPoint x: 748, startPoint y: 83, endPoint x: 953, endPoint y: 82, distance: 205.0
click at [953, 82] on p "Send a test email to [EMAIL_ADDRESS][DOMAIN_NAME] and then click here to retrie…" at bounding box center [895, 93] width 549 height 42
copy p "[EMAIL_ADDRESS][DOMAIN_NAME]"
